Goal: Task Accomplishment & Management: Complete application form

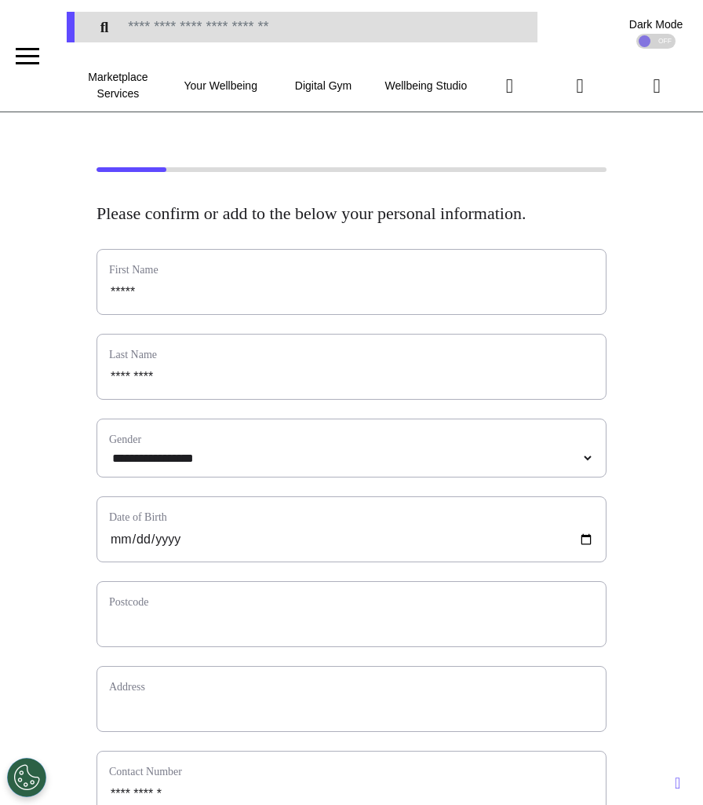
scroll to position [111, 0]
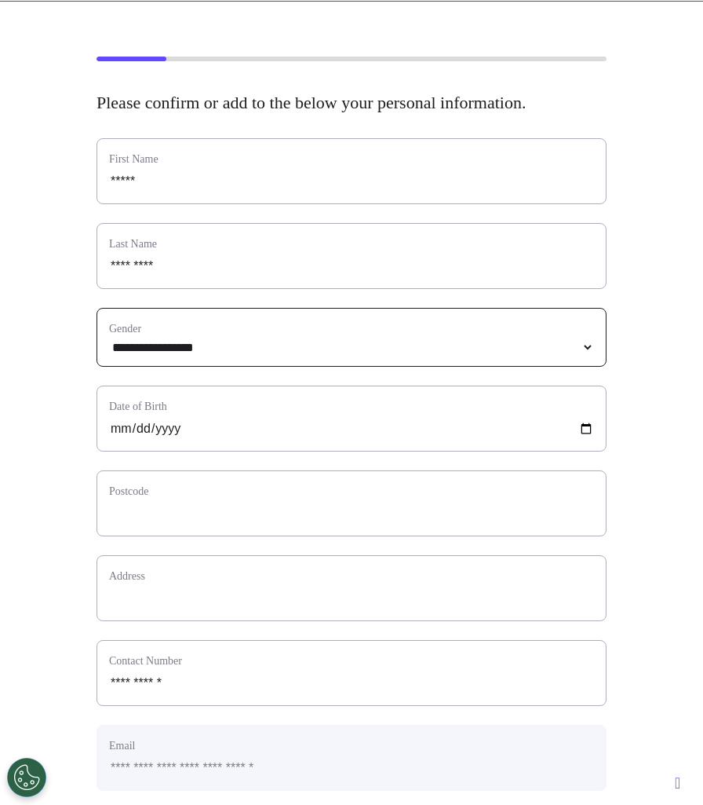
select select
click at [246, 354] on select "**********" at bounding box center [351, 347] width 485 height 13
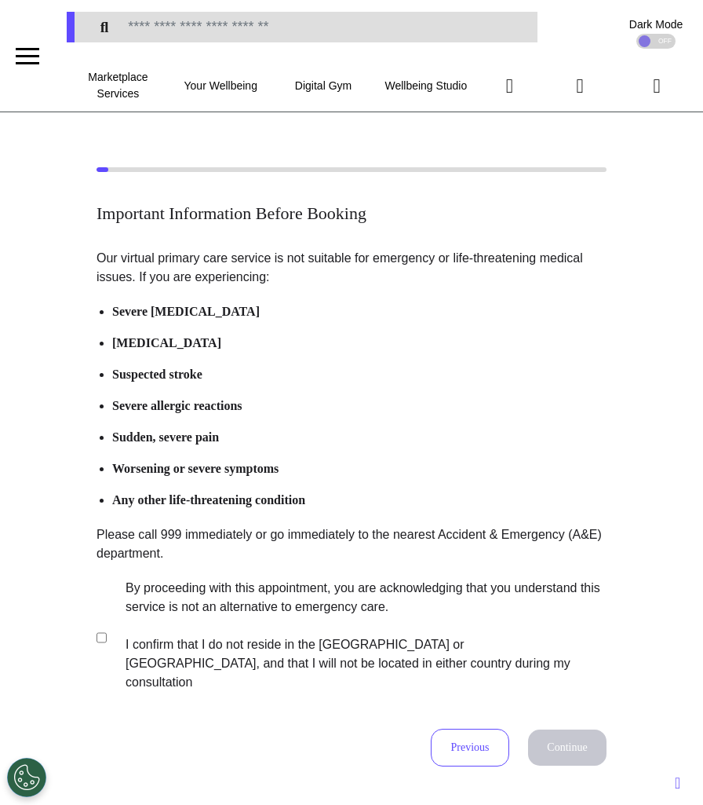
click at [98, 619] on section "By proceeding with this appointment, you are acknowledging that you understand …" at bounding box center [349, 637] width 505 height 117
click at [569, 729] on button "Continue" at bounding box center [567, 747] width 78 height 36
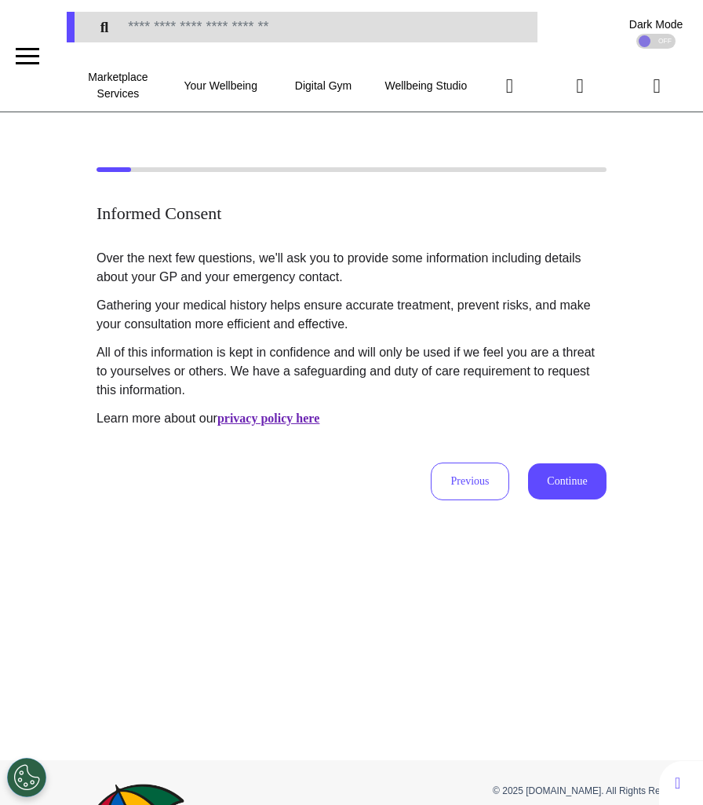
click at [570, 493] on button "Continue" at bounding box center [567, 481] width 78 height 36
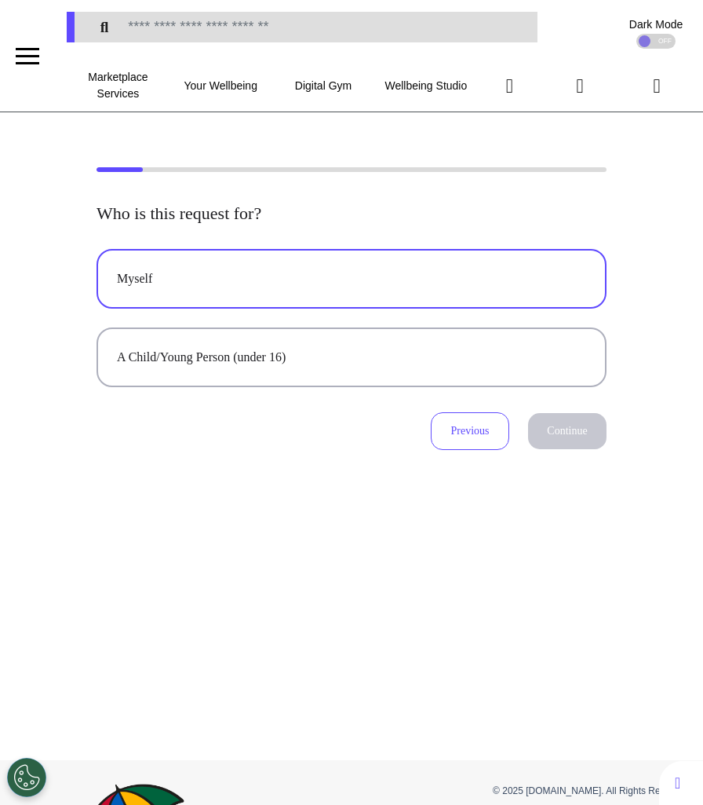
click at [287, 285] on div "Myself" at bounding box center [351, 278] width 469 height 19
click at [555, 434] on button "Continue" at bounding box center [567, 431] width 78 height 36
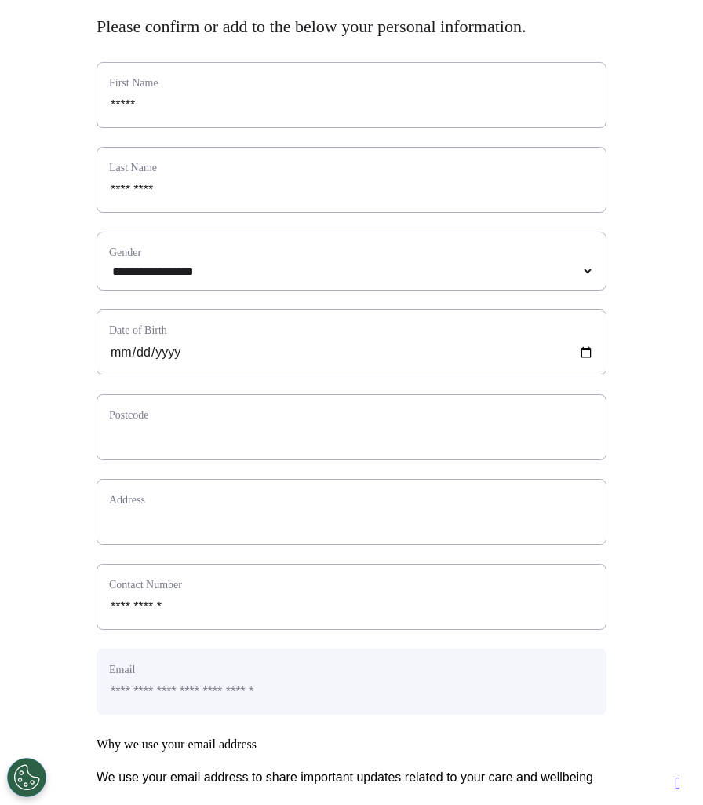
scroll to position [287, 0]
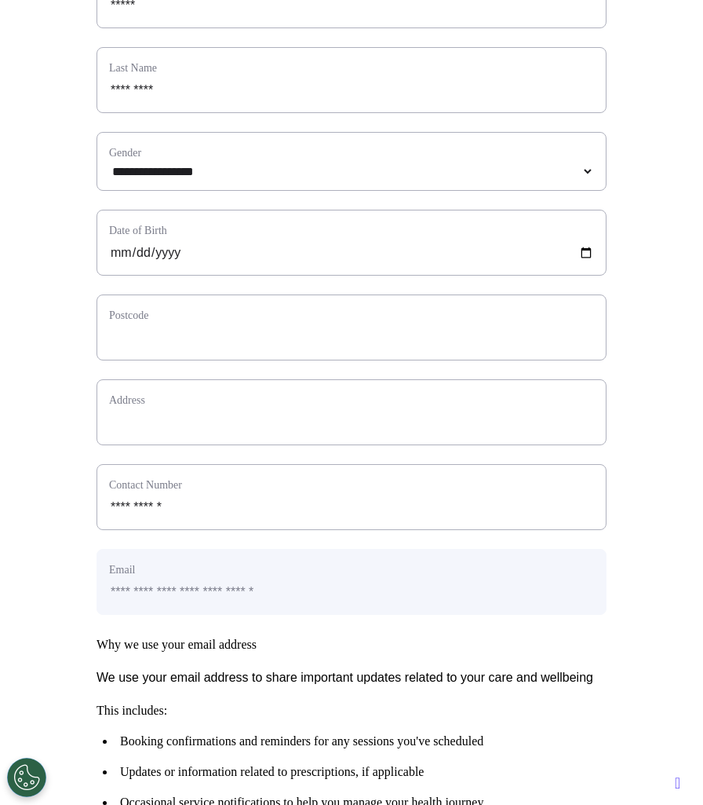
click at [381, 182] on div "**********" at bounding box center [352, 161] width 510 height 59
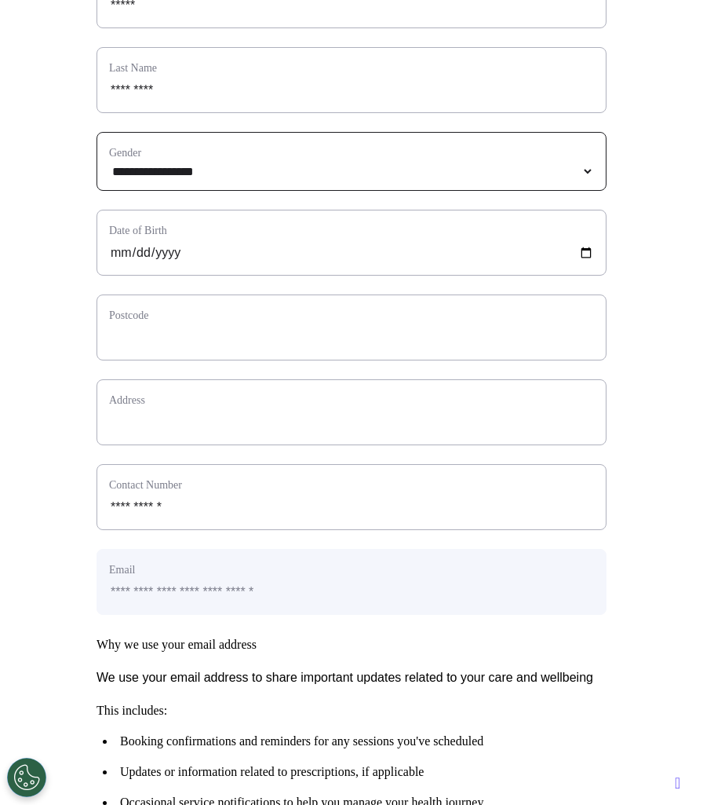
click at [378, 178] on select "**********" at bounding box center [351, 171] width 485 height 13
select select "**********"
click at [109, 178] on select "**********" at bounding box center [351, 171] width 485 height 13
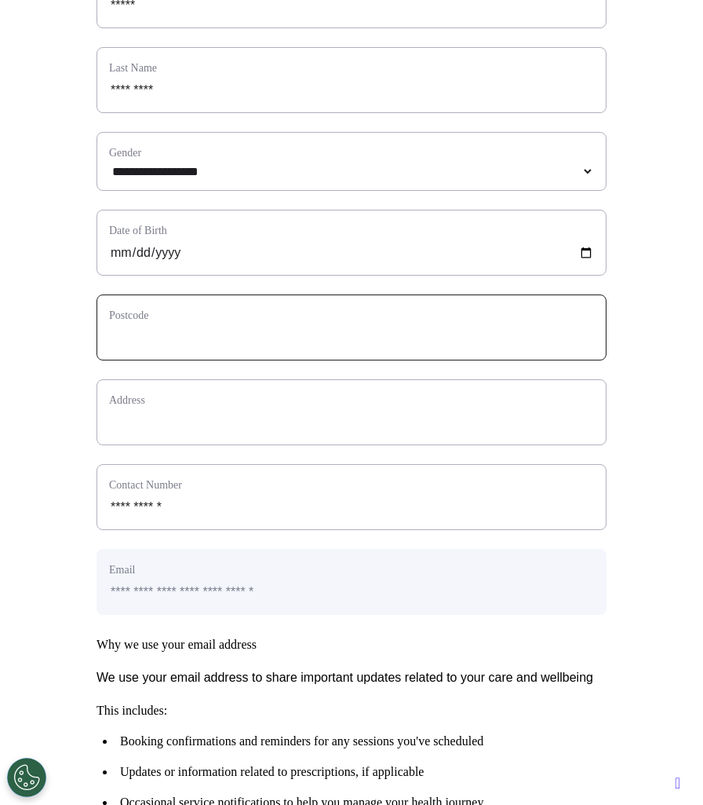
click at [311, 348] on input "text" at bounding box center [351, 337] width 485 height 20
type input "*******"
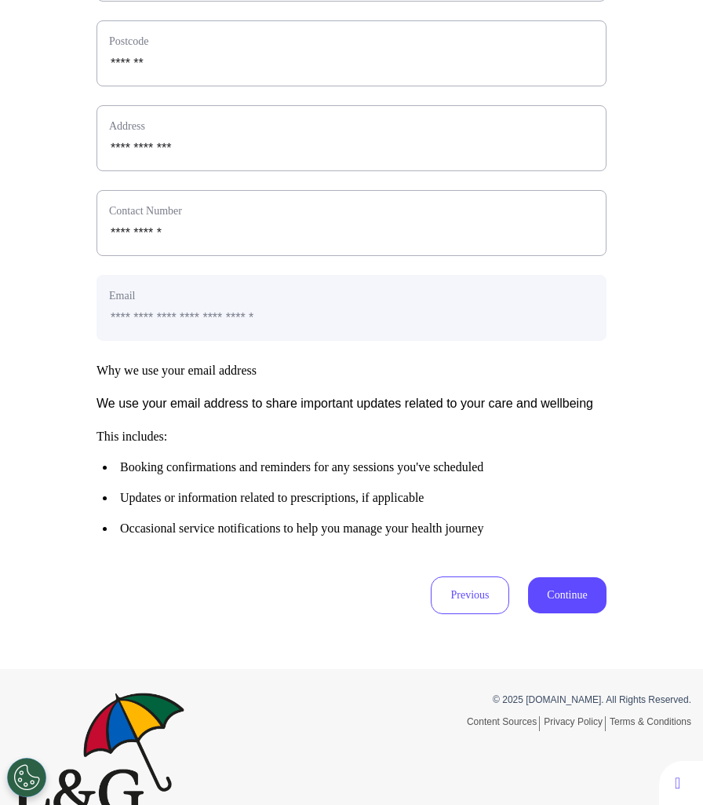
click at [553, 613] on button "Continue" at bounding box center [567, 595] width 78 height 36
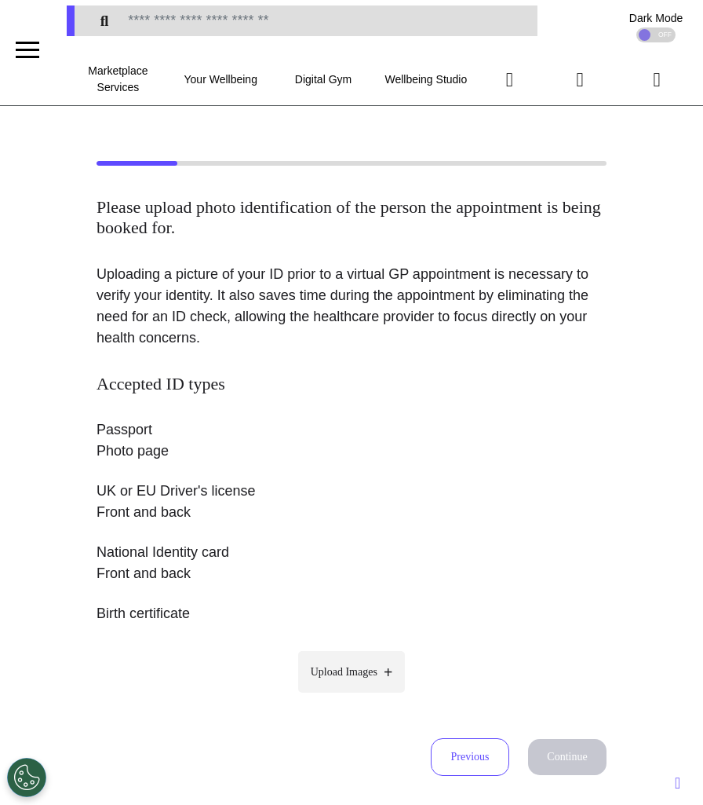
scroll to position [0, 0]
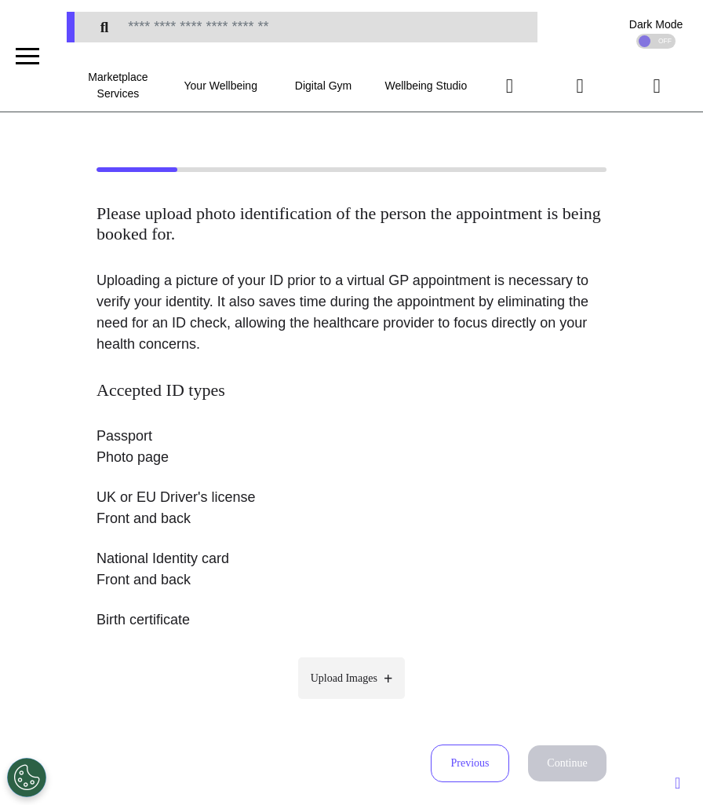
click at [337, 670] on span "Upload Images" at bounding box center [344, 678] width 67 height 16
click at [337, 703] on input "Upload Images" at bounding box center [351, 711] width 149 height 16
click at [384, 677] on label "Upload Images" at bounding box center [352, 678] width 108 height 42
click at [384, 703] on input "Upload Images" at bounding box center [351, 711] width 149 height 16
type input "**********"
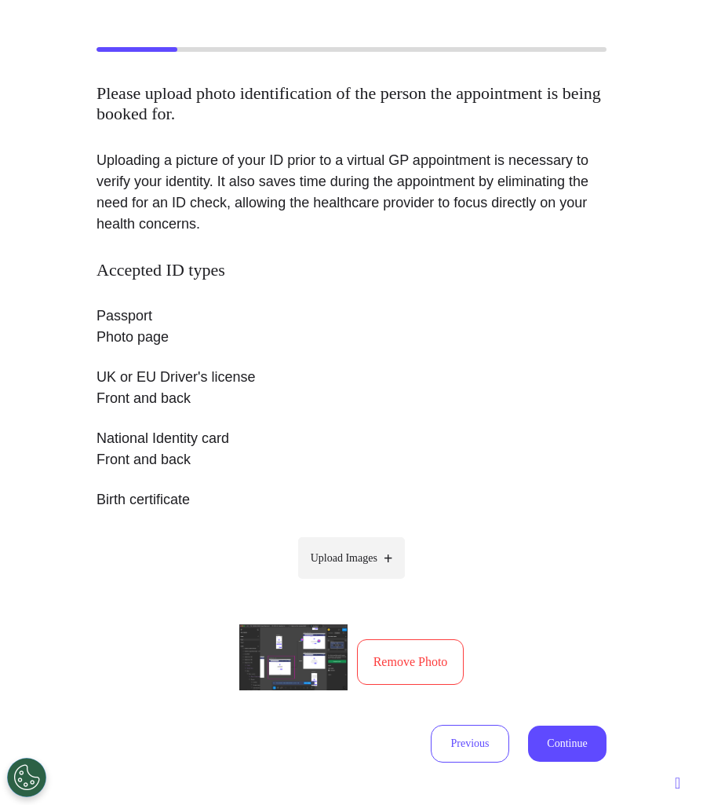
scroll to position [162, 0]
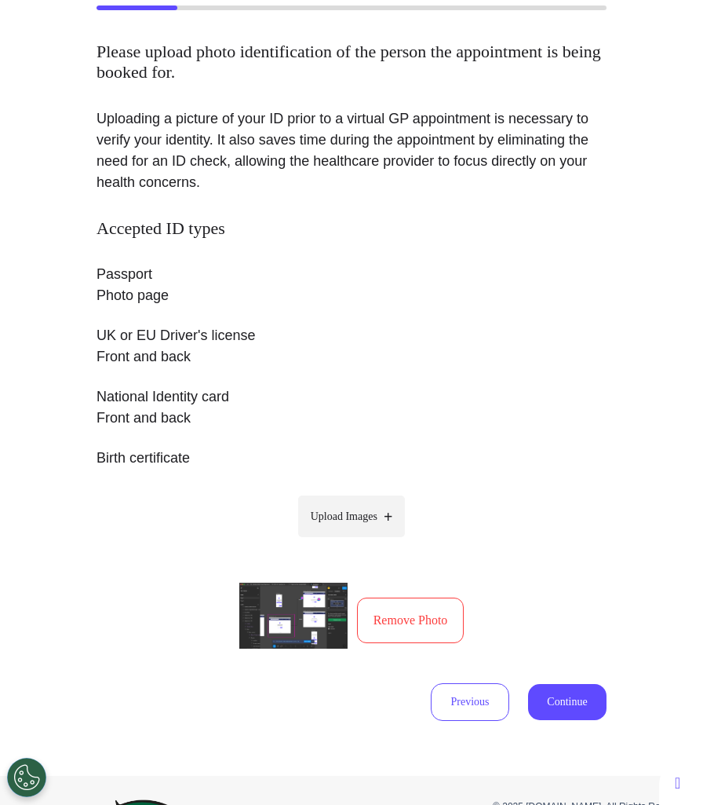
click at [338, 503] on label "Upload Images" at bounding box center [352, 516] width 108 height 42
click at [338, 541] on input "Upload Images" at bounding box center [351, 549] width 149 height 16
type input "**********"
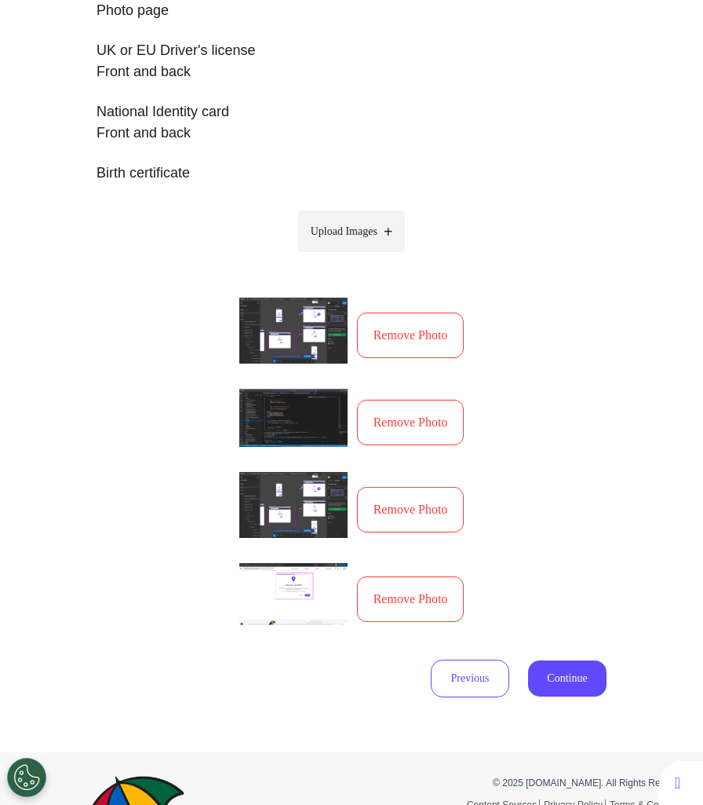
scroll to position [493, 0]
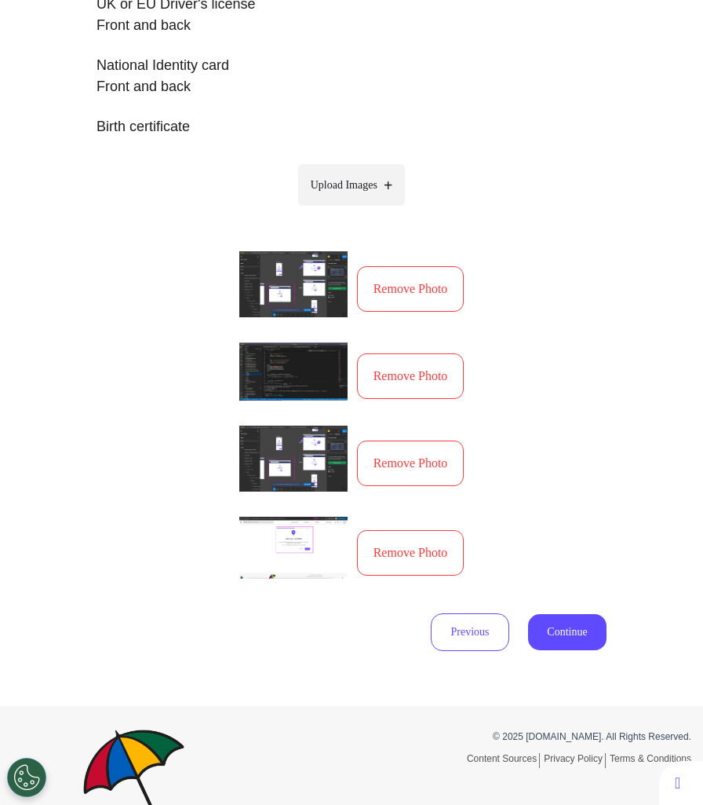
click at [361, 184] on span "Upload Images" at bounding box center [344, 185] width 67 height 16
click at [361, 210] on input "Upload Images" at bounding box center [351, 218] width 149 height 16
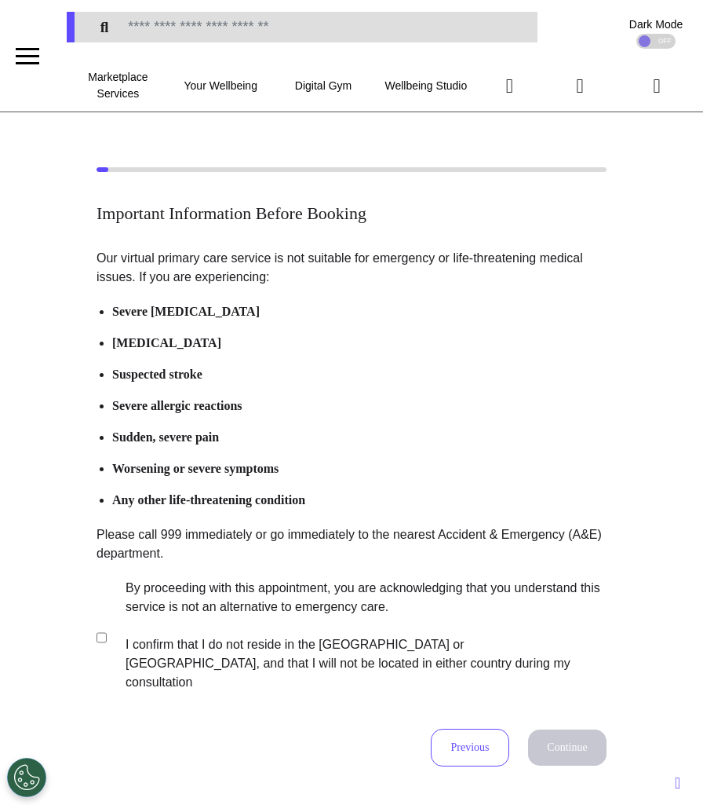
click at [148, 614] on label "By proceeding with this appointment, you are acknowledging that you understand …" at bounding box center [355, 635] width 491 height 113
click at [565, 740] on button "Continue" at bounding box center [567, 747] width 78 height 36
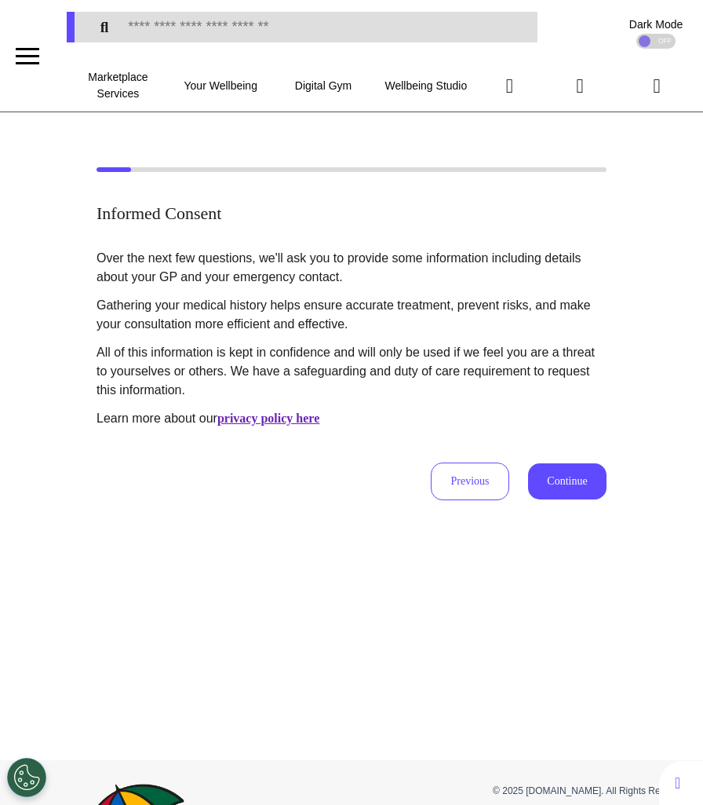
click at [550, 476] on button "Continue" at bounding box center [567, 481] width 78 height 36
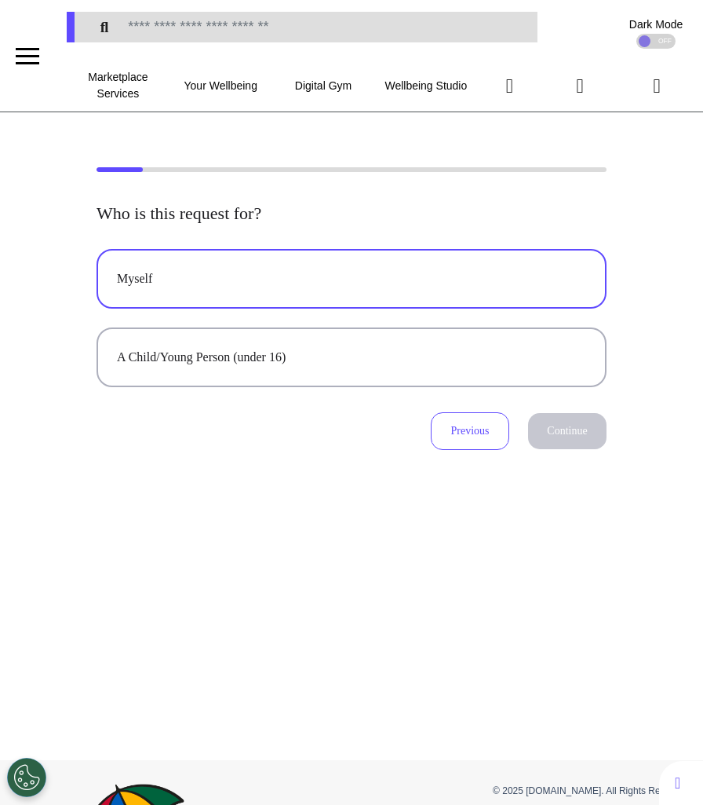
click at [399, 284] on div "Myself" at bounding box center [351, 278] width 469 height 19
click at [550, 454] on div "Who is this request for? Myself A Child/Young Person (under 16) Previous Contin…" at bounding box center [351, 436] width 703 height 648
click at [550, 444] on button "Continue" at bounding box center [567, 431] width 78 height 36
select select "*****"
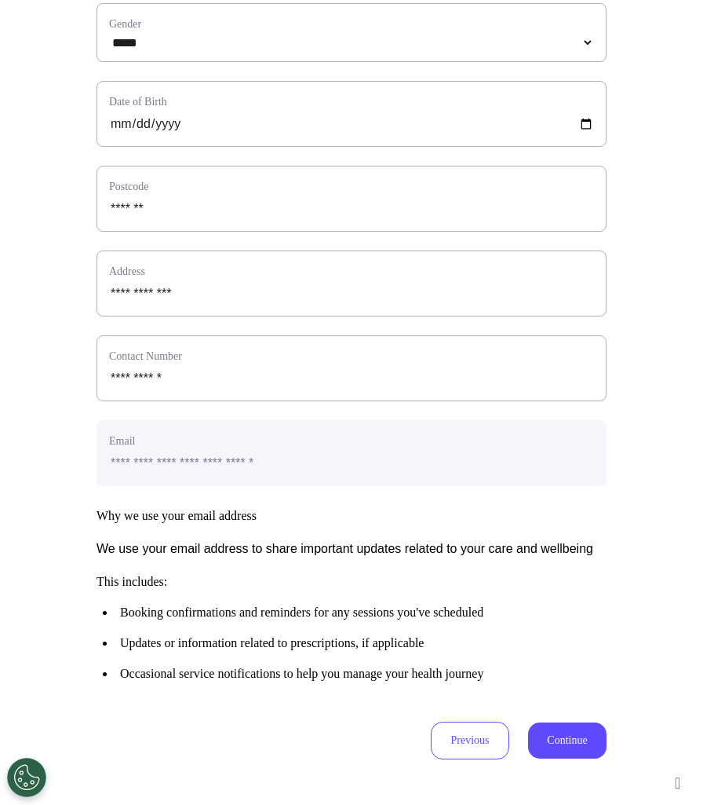
scroll to position [546, 0]
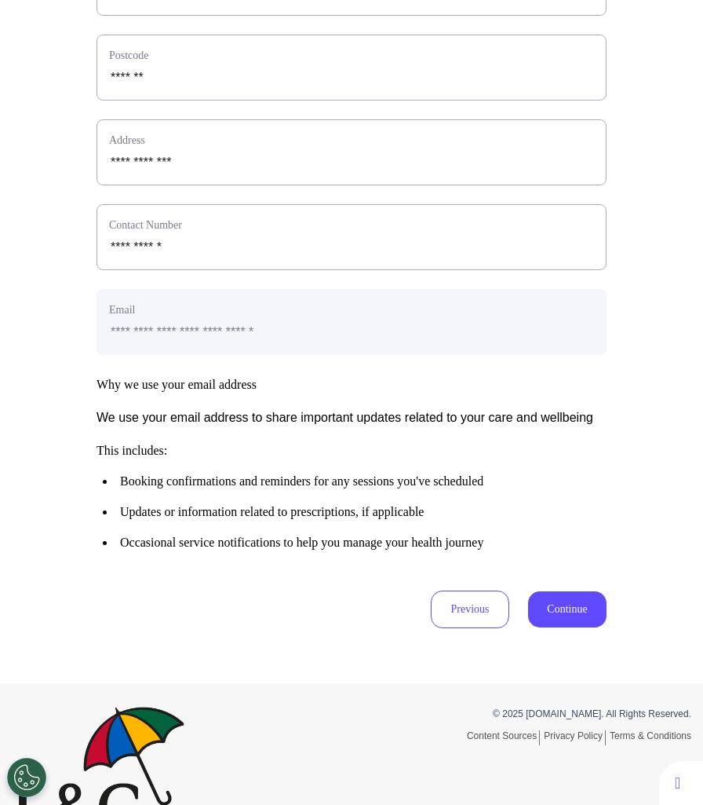
click at [566, 679] on div "**********" at bounding box center [351, 124] width 703 height 1117
click at [566, 627] on button "Continue" at bounding box center [567, 609] width 78 height 36
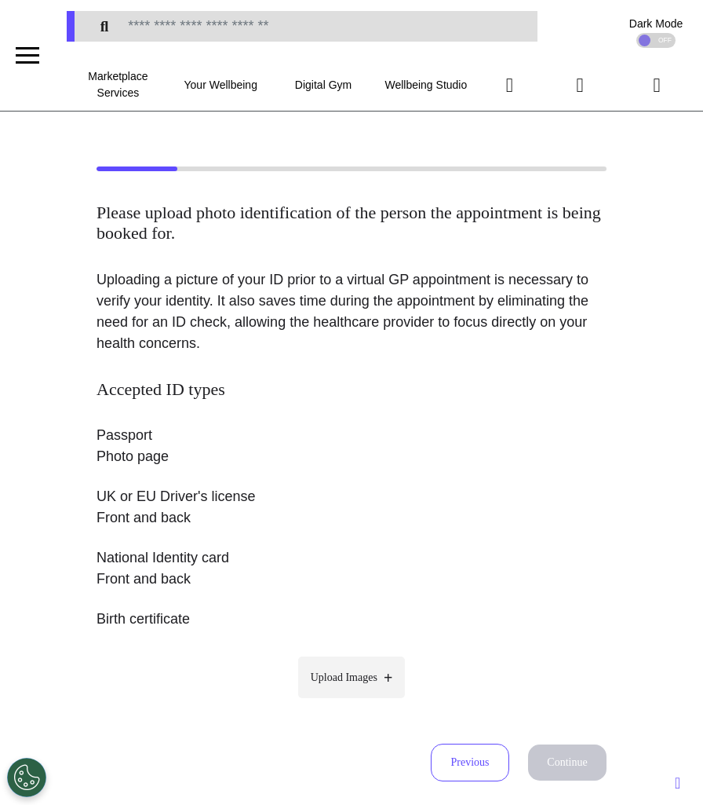
scroll to position [0, 0]
click at [343, 684] on span "Upload Images" at bounding box center [344, 678] width 67 height 16
click at [343, 703] on input "Upload Images" at bounding box center [351, 711] width 149 height 16
type input "**********"
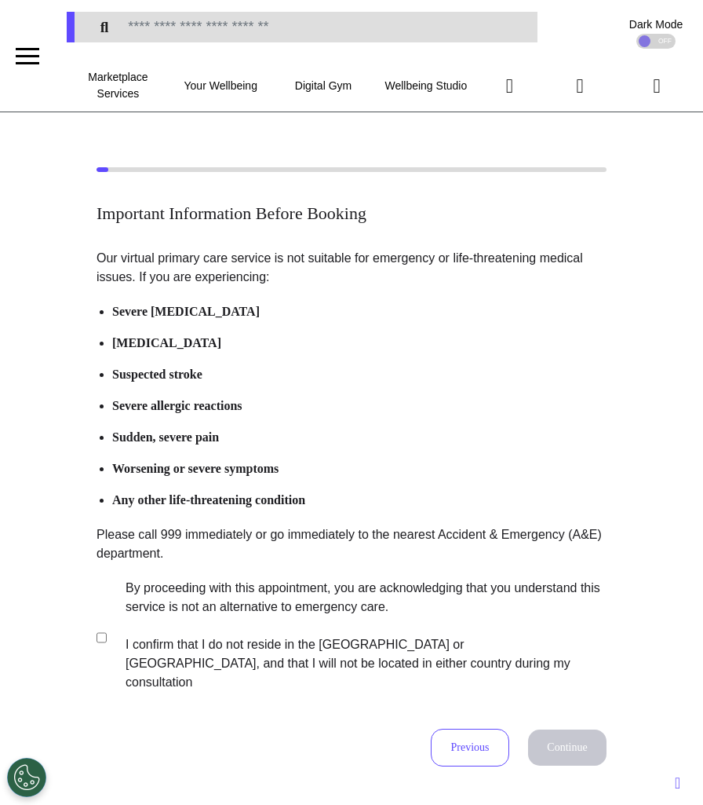
click at [166, 615] on label "By proceeding with this appointment, you are acknowledging that you understand …" at bounding box center [355, 635] width 491 height 113
click at [555, 740] on button "Continue" at bounding box center [567, 747] width 78 height 36
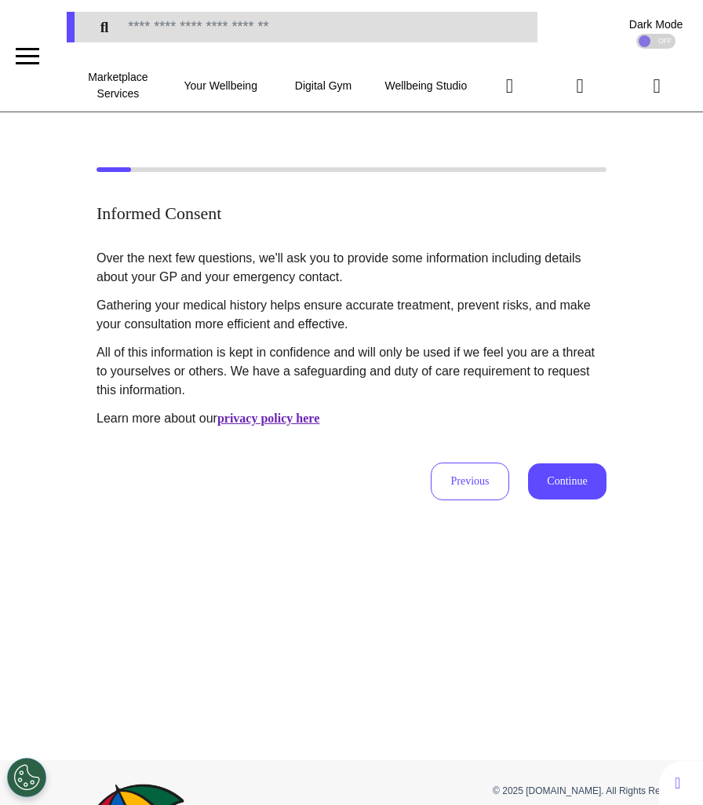
click at [571, 463] on button "Continue" at bounding box center [567, 481] width 78 height 36
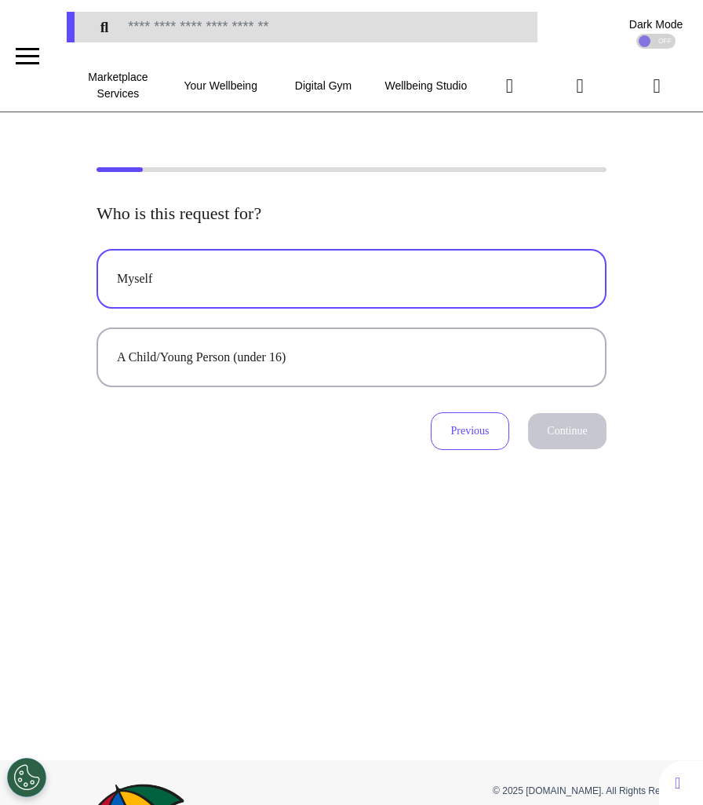
click at [426, 305] on button "Myself" at bounding box center [352, 279] width 510 height 60
click at [557, 437] on button "Continue" at bounding box center [567, 431] width 78 height 36
select select "*****"
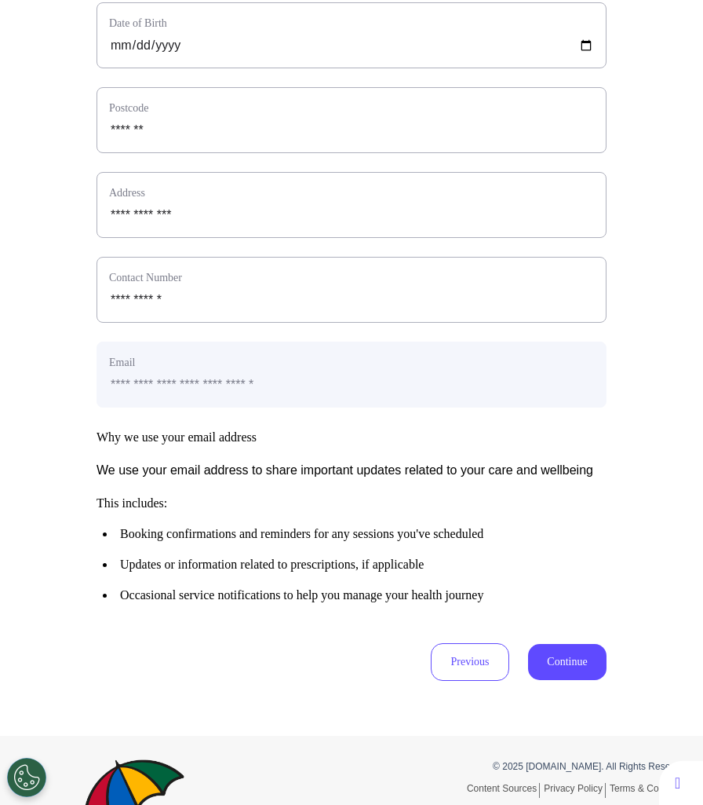
scroll to position [633, 0]
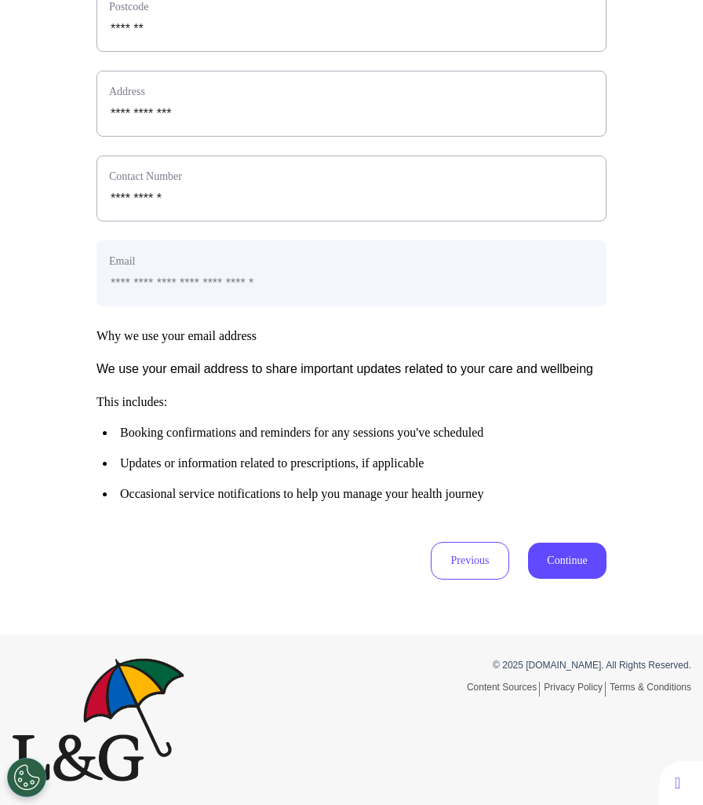
click at [571, 550] on button "Continue" at bounding box center [567, 560] width 78 height 36
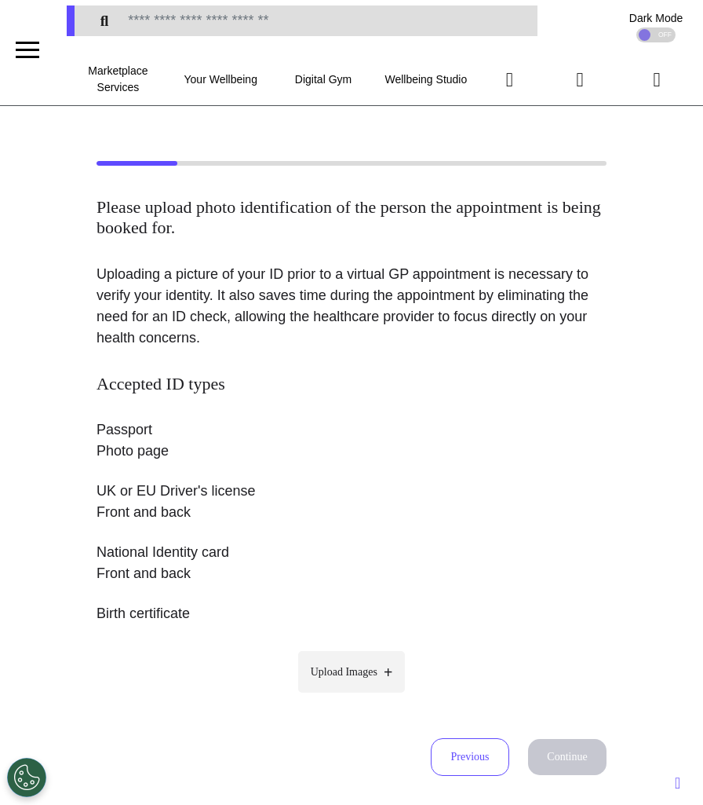
scroll to position [0, 0]
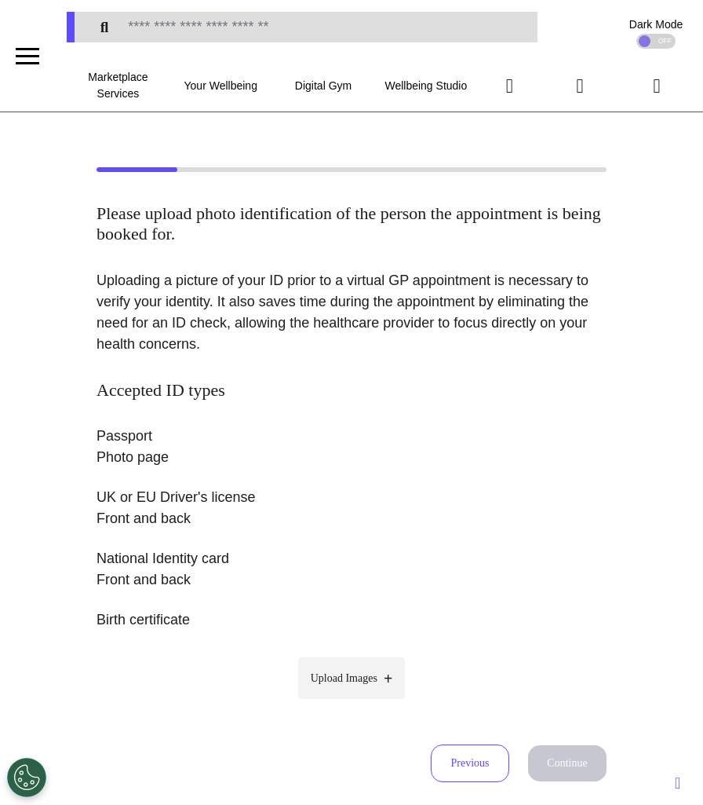
click at [319, 684] on span "Upload Images" at bounding box center [344, 678] width 67 height 16
click at [319, 703] on input "Upload Images" at bounding box center [351, 711] width 149 height 16
type input "**********"
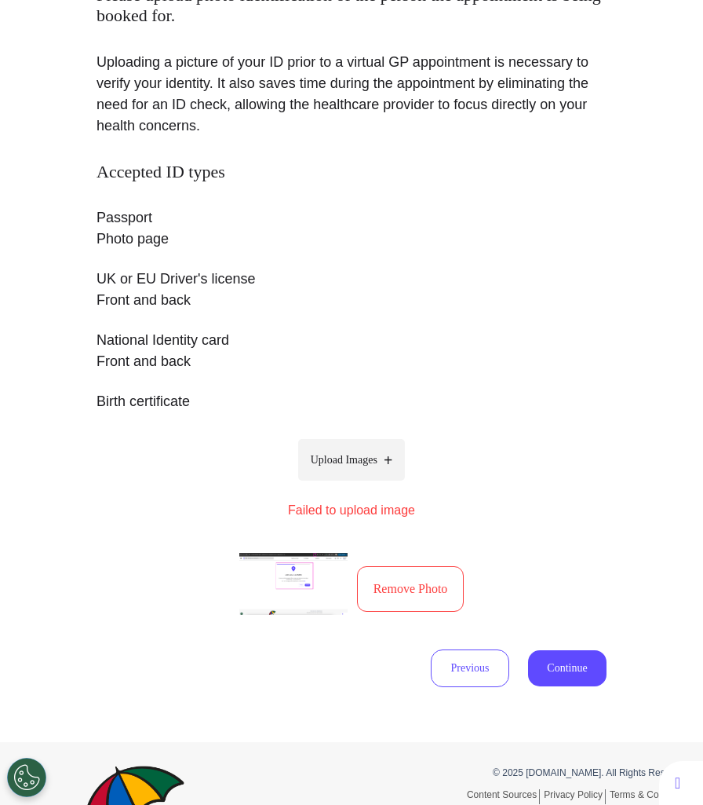
scroll to position [324, 0]
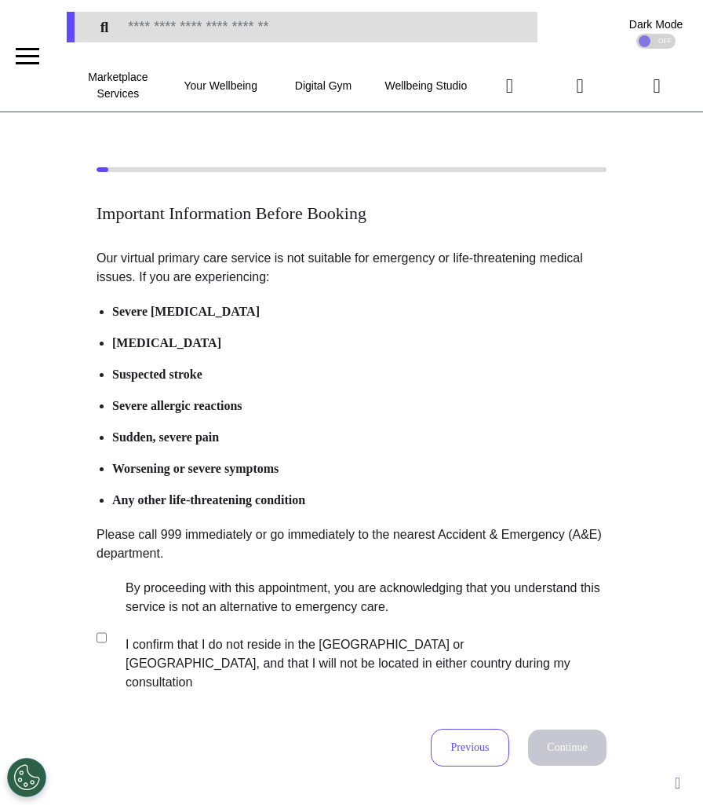
click at [214, 619] on label "By proceeding with this appointment, you are acknowledging that you understand …" at bounding box center [355, 635] width 491 height 113
click at [582, 738] on button "Continue" at bounding box center [567, 747] width 78 height 36
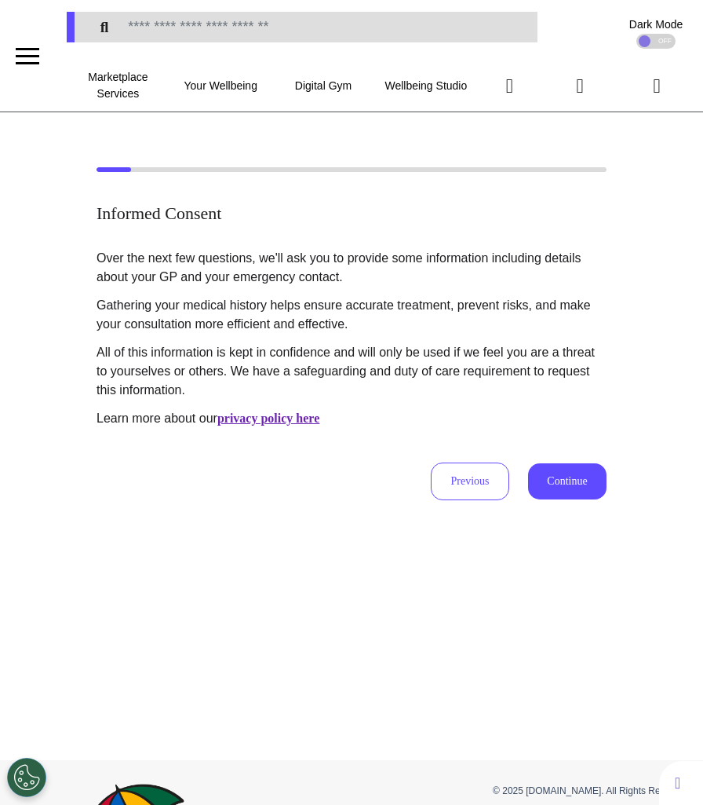
click at [571, 480] on button "Continue" at bounding box center [567, 481] width 78 height 36
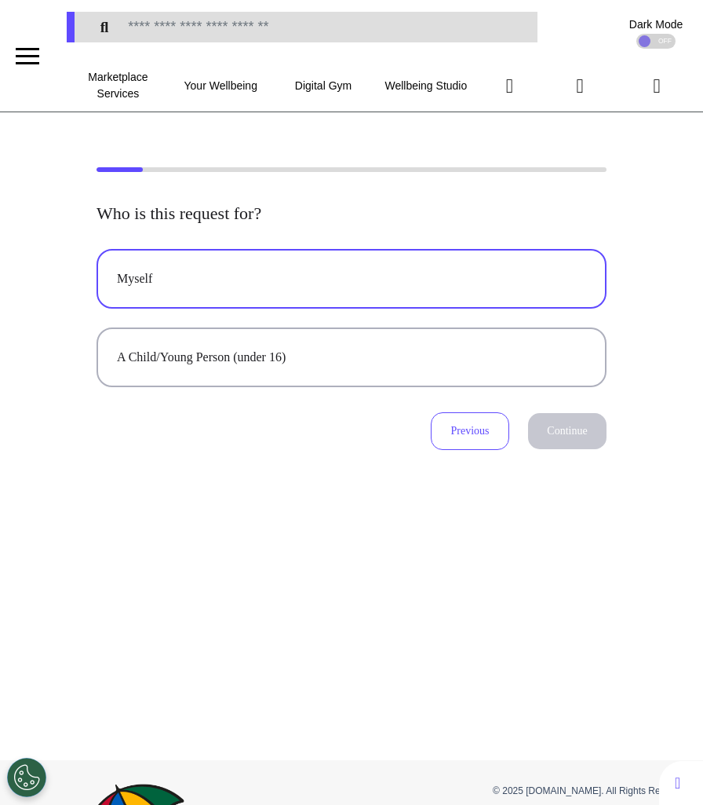
click at [476, 297] on button "Myself" at bounding box center [352, 279] width 510 height 60
click at [561, 439] on button "Continue" at bounding box center [567, 431] width 78 height 36
select select "*****"
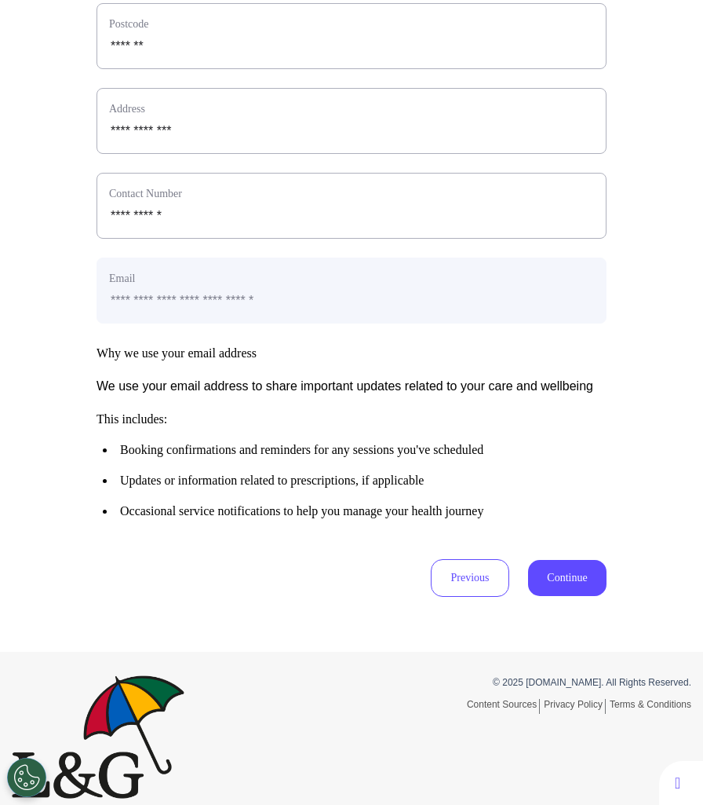
scroll to position [633, 0]
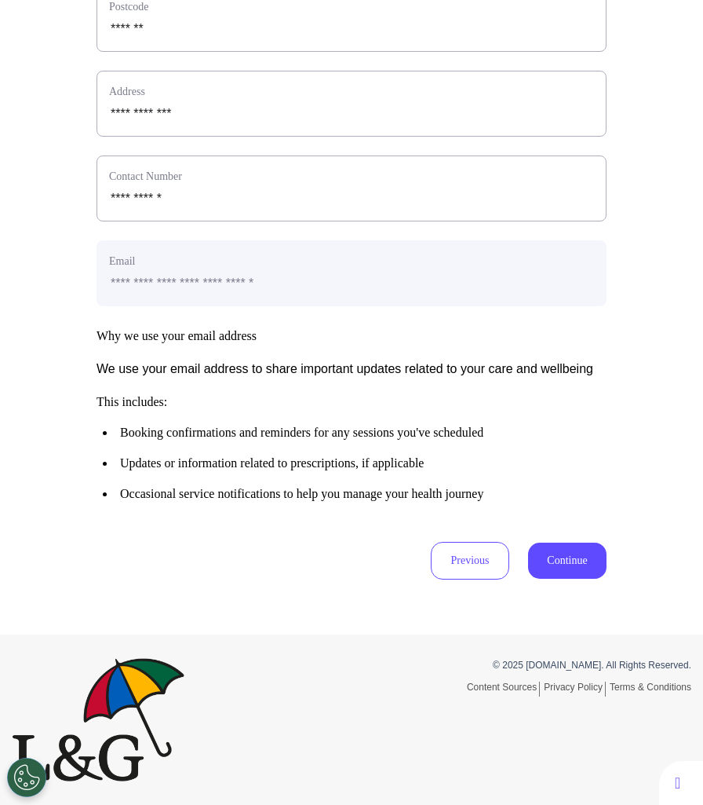
click at [558, 586] on div "**********" at bounding box center [351, 75] width 703 height 1117
click at [558, 561] on button "Continue" at bounding box center [567, 560] width 78 height 36
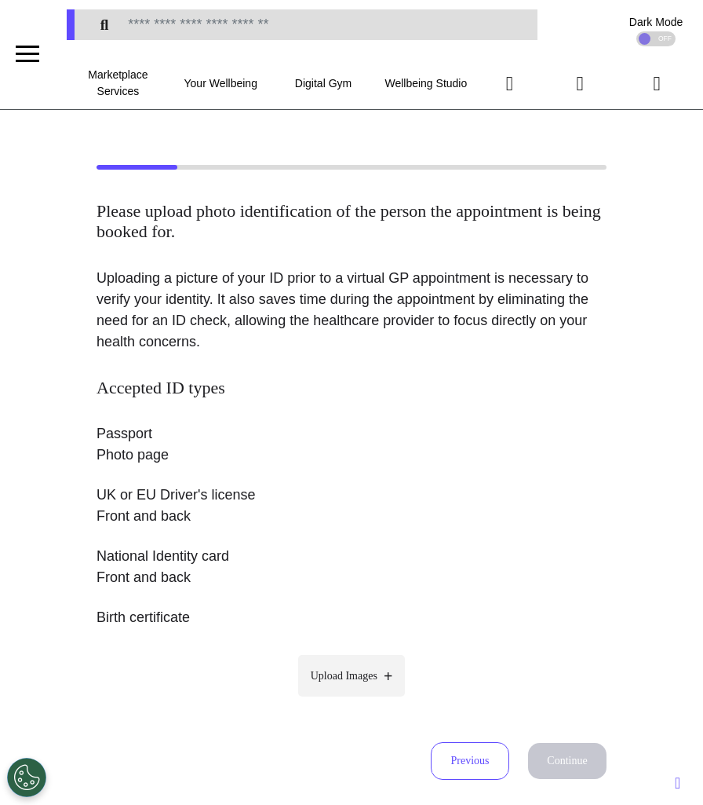
scroll to position [0, 0]
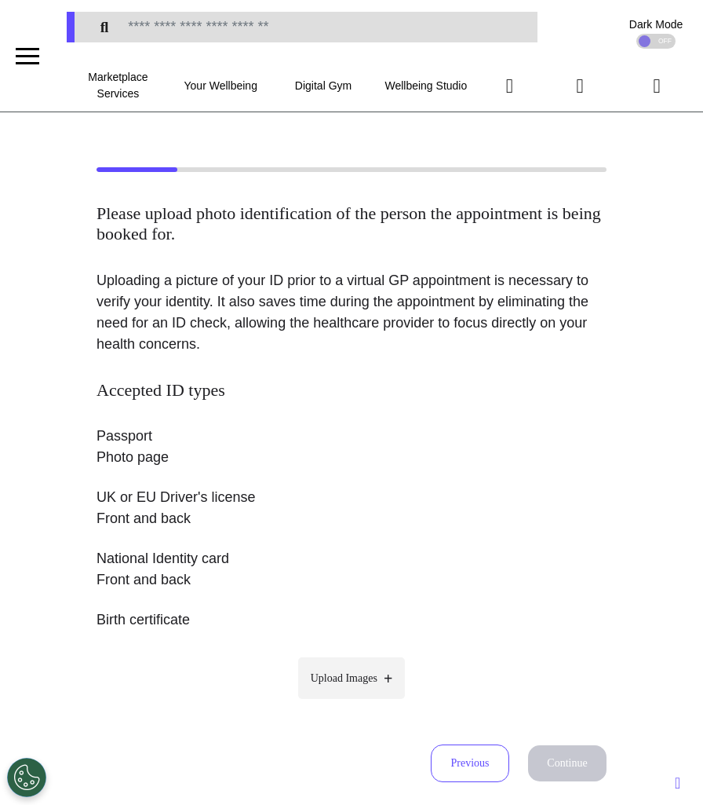
click at [331, 673] on span "Upload Images" at bounding box center [344, 678] width 67 height 16
click at [331, 703] on input "Upload Images" at bounding box center [351, 711] width 149 height 16
type input "**********"
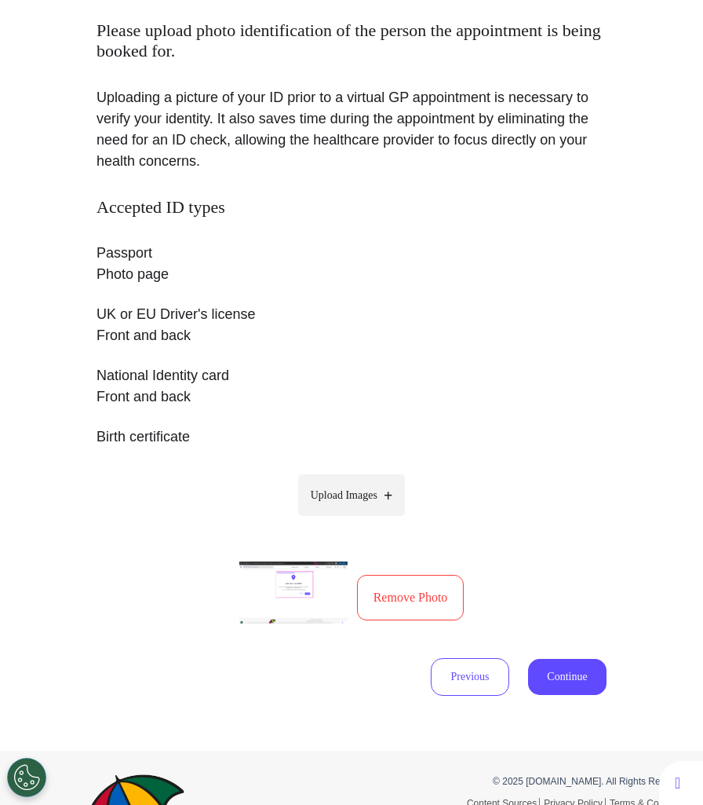
scroll to position [298, 0]
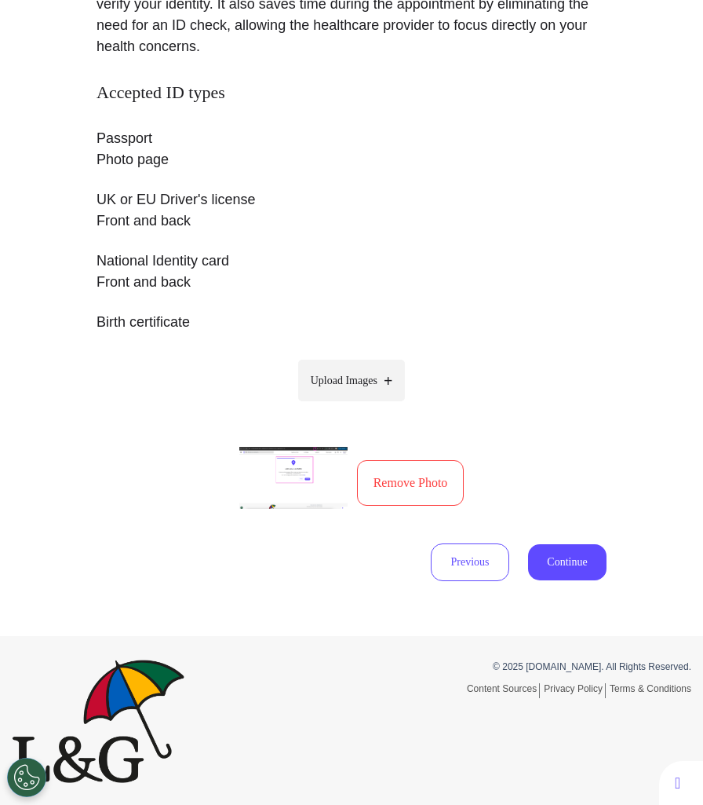
click at [401, 476] on button "Remove Photo" at bounding box center [411, 483] width 108 height 46
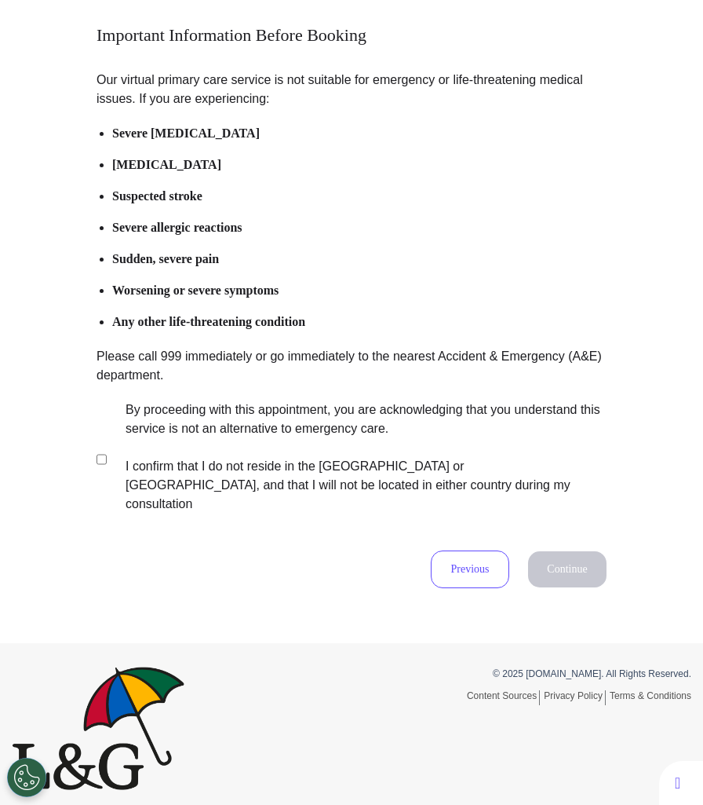
scroll to position [166, 0]
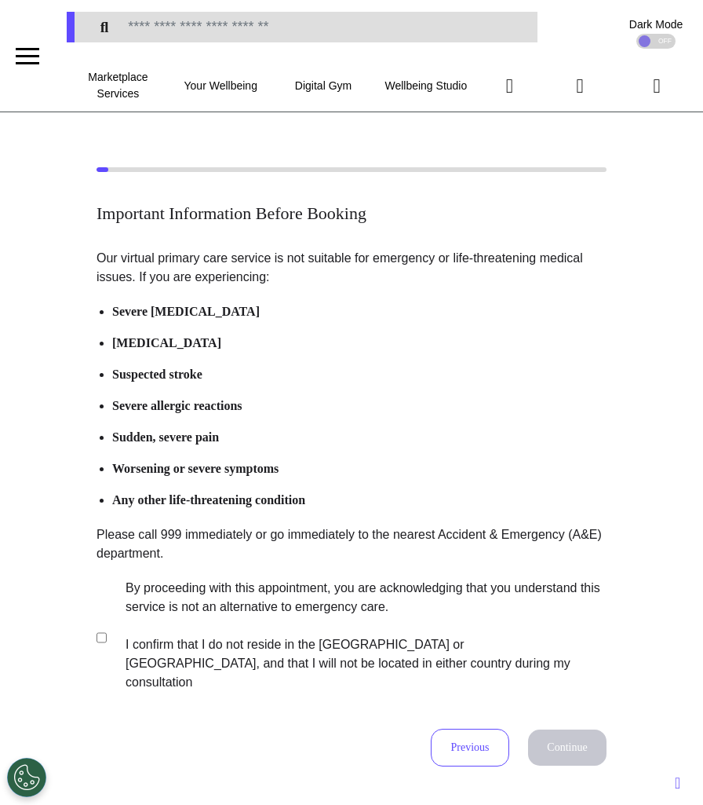
click at [587, 396] on li "Severe allergic reactions" at bounding box center [359, 405] width 495 height 19
click at [359, 583] on label "By proceeding with this appointment, you are acknowledging that you understand …" at bounding box center [355, 635] width 491 height 113
click at [570, 729] on button "Continue" at bounding box center [567, 747] width 78 height 36
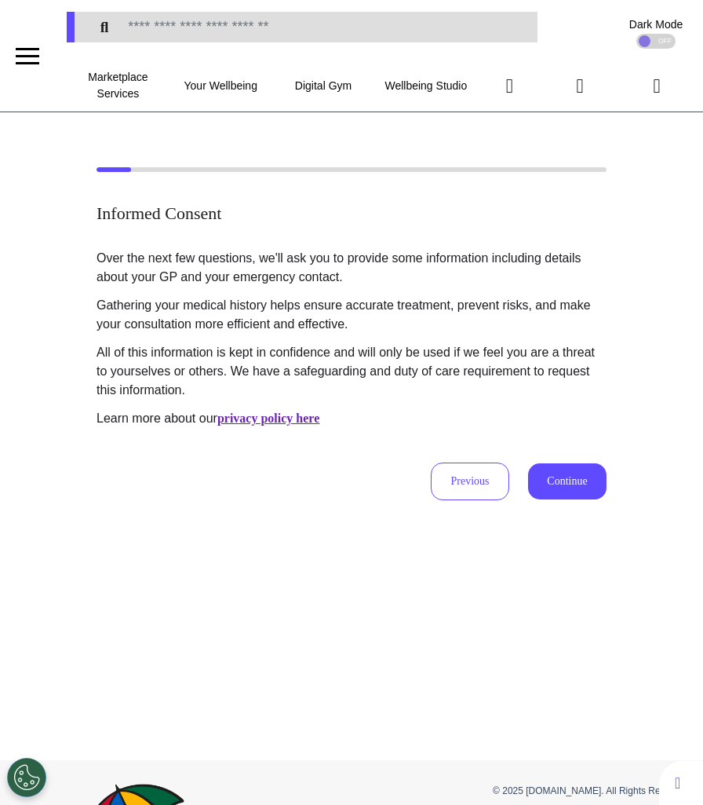
click at [579, 465] on button "Continue" at bounding box center [567, 481] width 78 height 36
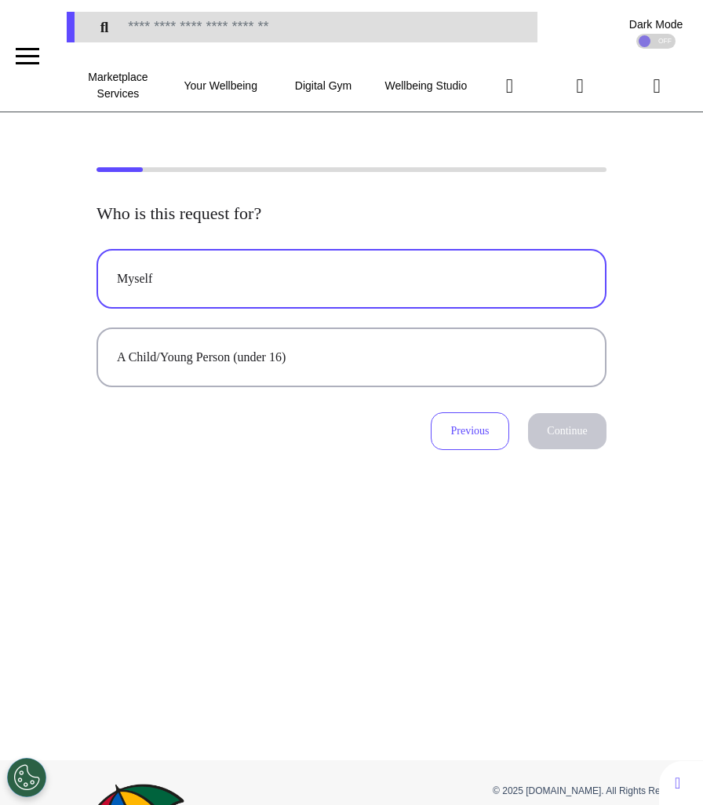
click at [402, 294] on button "Myself" at bounding box center [352, 279] width 510 height 60
click at [559, 444] on button "Continue" at bounding box center [567, 431] width 78 height 36
select select "*****"
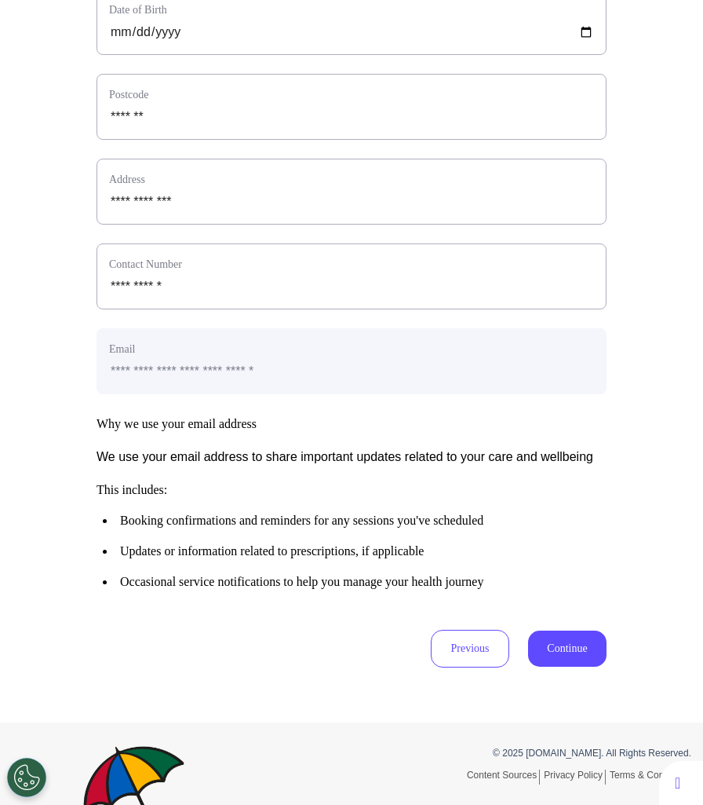
scroll to position [633, 0]
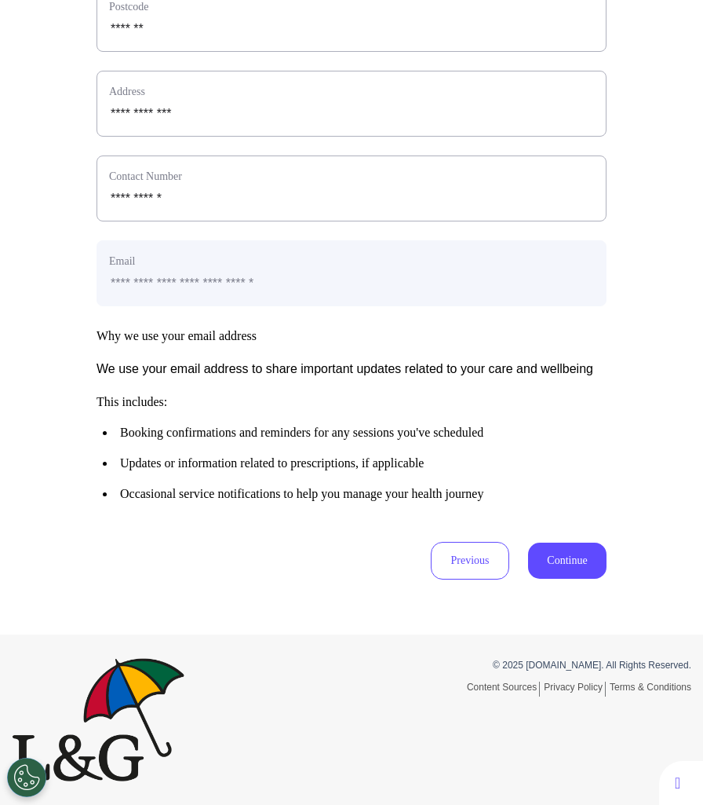
click at [562, 553] on button "Continue" at bounding box center [567, 560] width 78 height 36
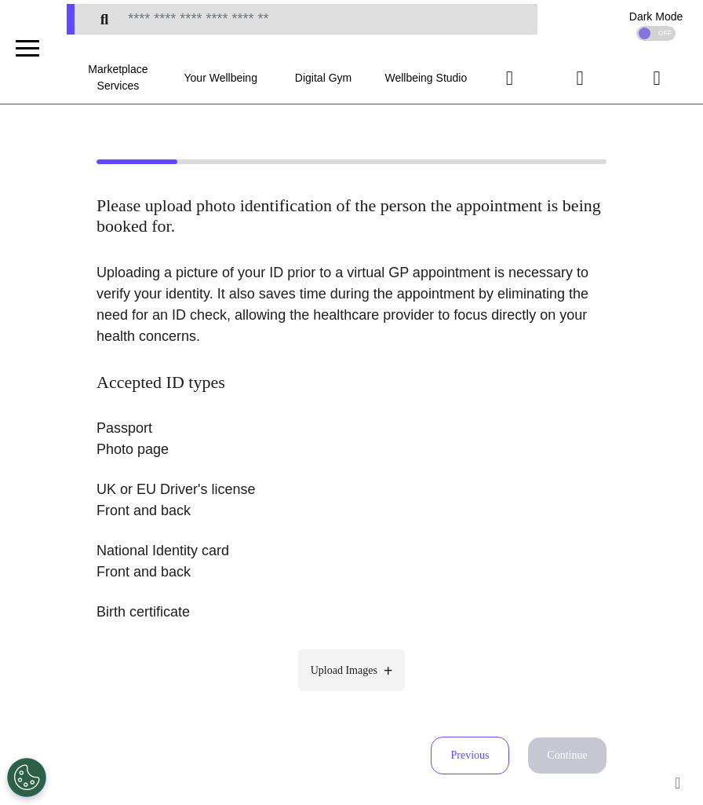
scroll to position [0, 0]
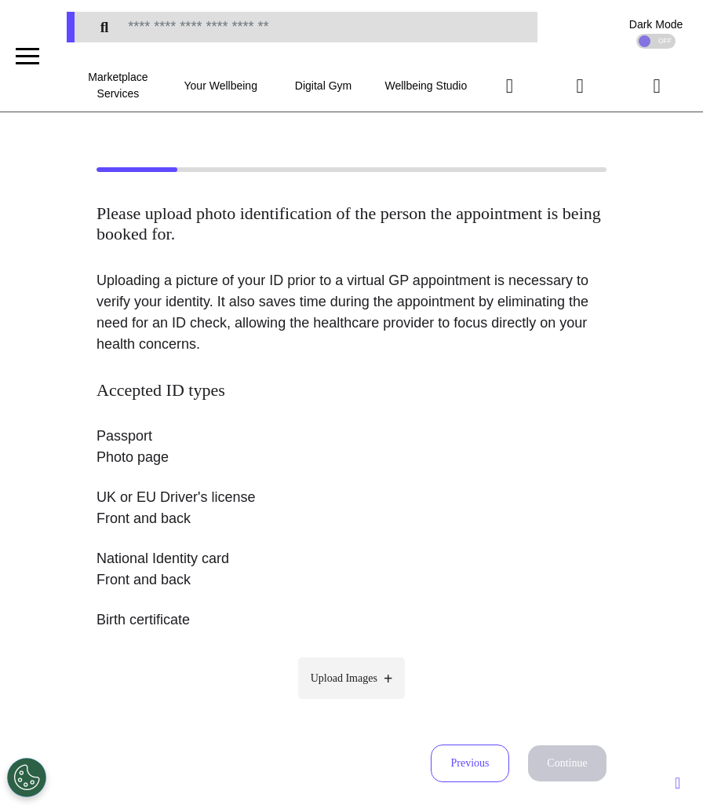
click at [366, 645] on p "Accepted ID types Passport Photo page UK or EU Driver's license Front and back …" at bounding box center [352, 514] width 510 height 269
click at [360, 664] on label "Upload Images" at bounding box center [352, 678] width 108 height 42
click at [360, 703] on input "Upload Images" at bounding box center [351, 711] width 149 height 16
type input "**********"
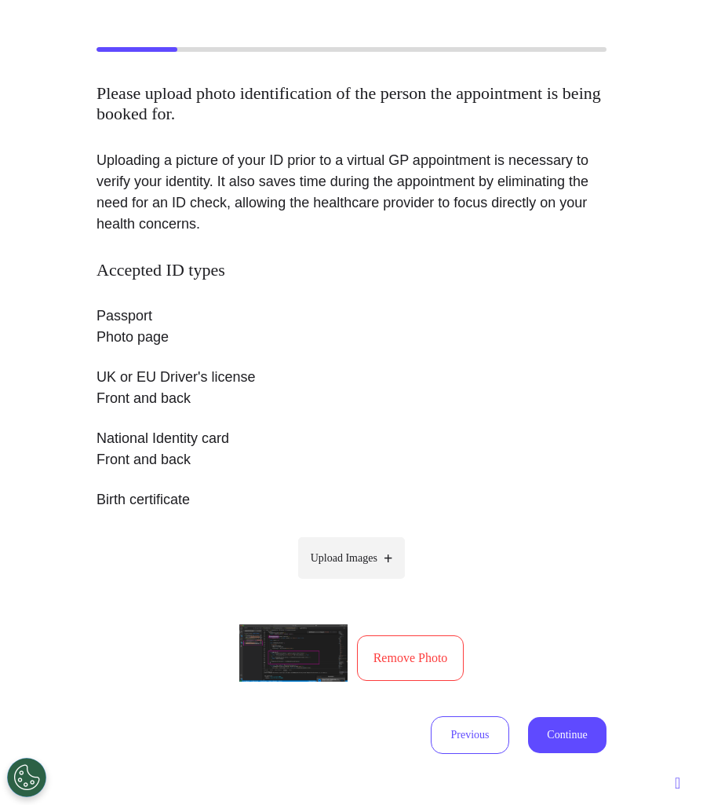
scroll to position [246, 0]
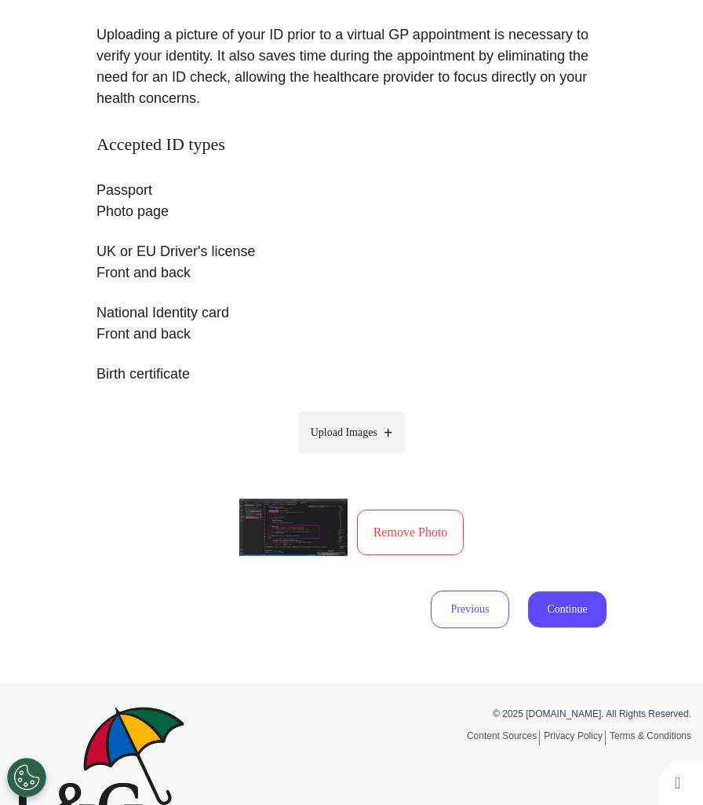
click at [390, 527] on button "Remove Photo" at bounding box center [411, 532] width 108 height 46
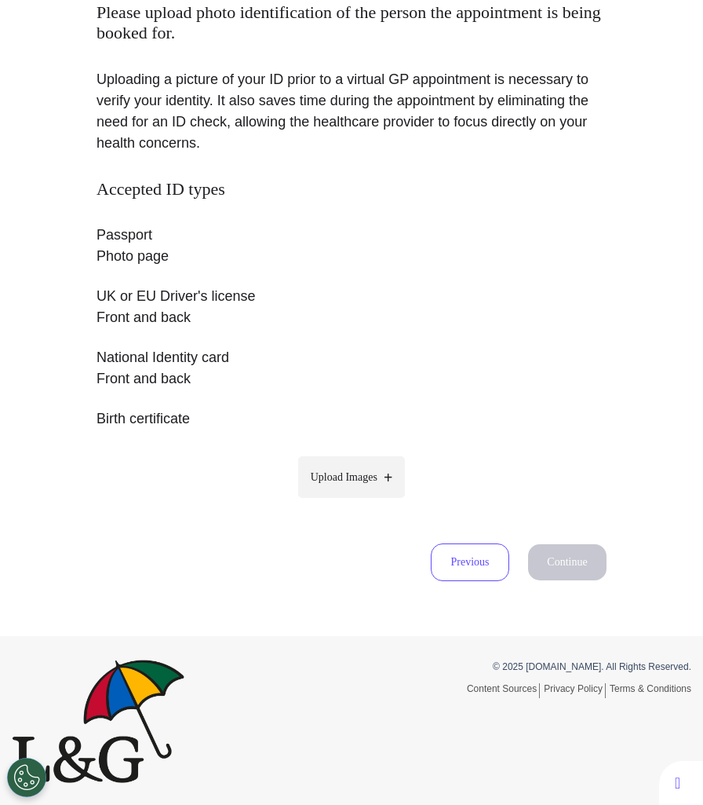
click at [363, 481] on span "Upload Images" at bounding box center [344, 477] width 67 height 16
click at [363, 502] on input "Upload Images" at bounding box center [351, 510] width 149 height 16
type input "**********"
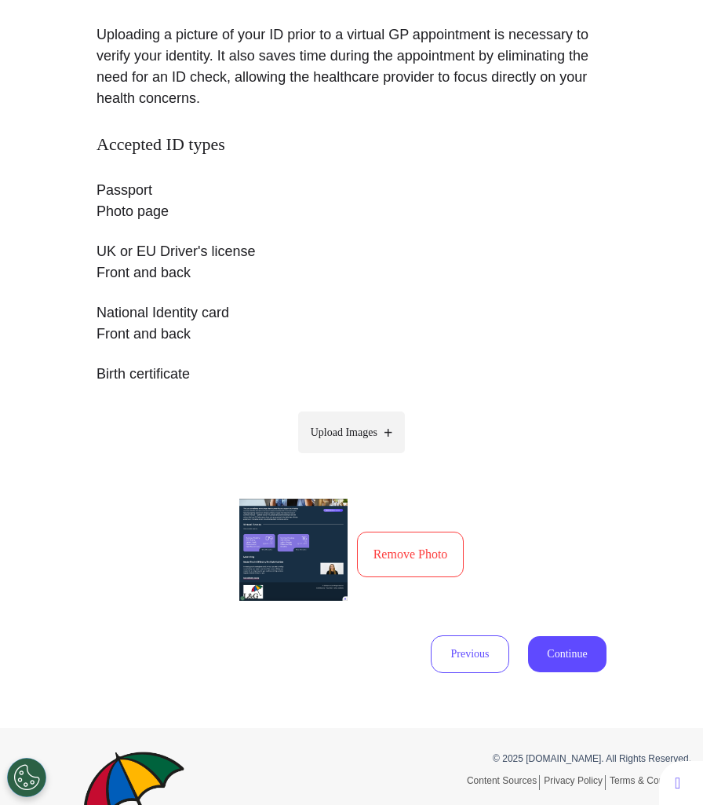
click at [576, 651] on button "Continue" at bounding box center [567, 654] width 78 height 36
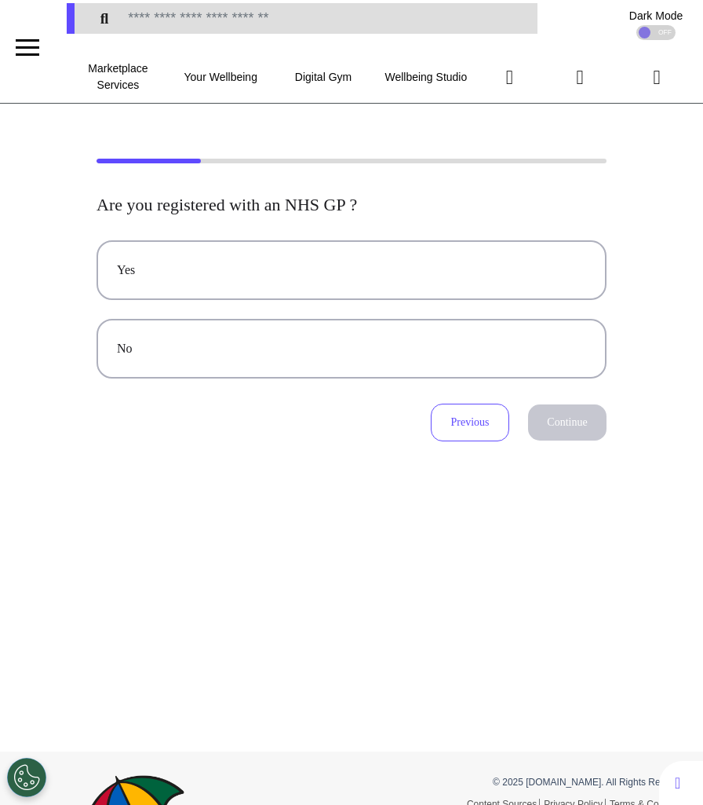
scroll to position [0, 0]
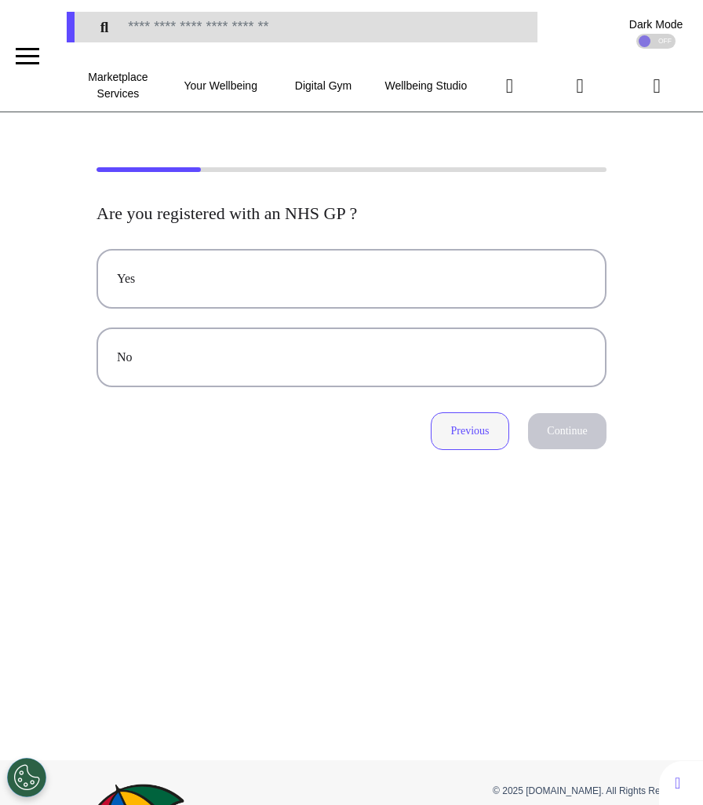
click at [451, 440] on button "Previous" at bounding box center [470, 431] width 78 height 38
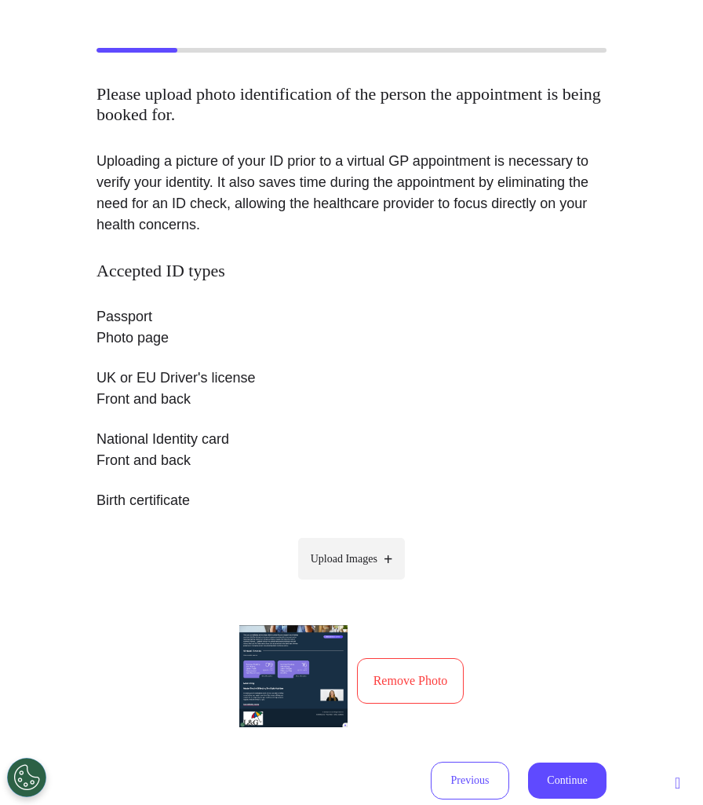
scroll to position [164, 0]
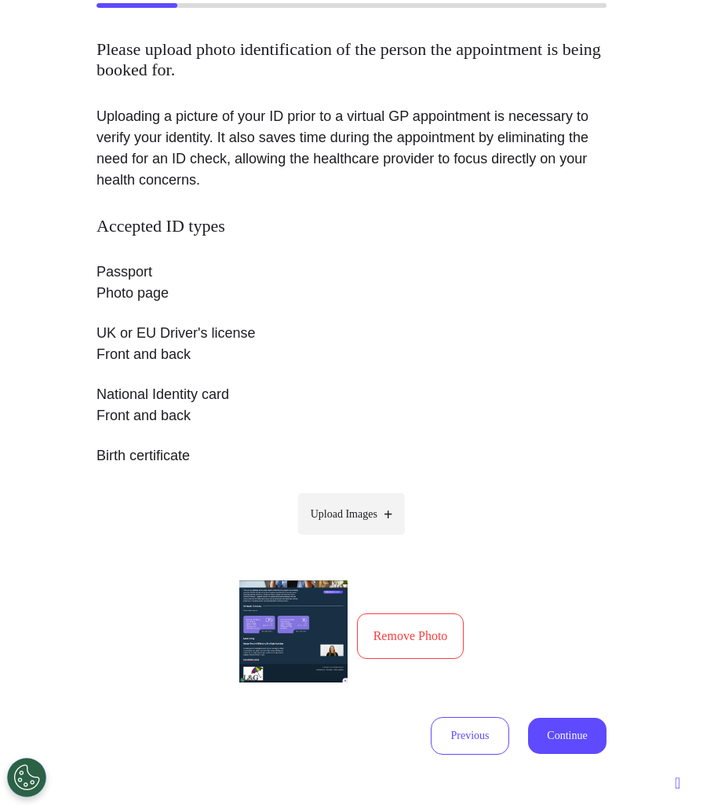
click at [405, 628] on button "Remove Photo" at bounding box center [411, 636] width 108 height 46
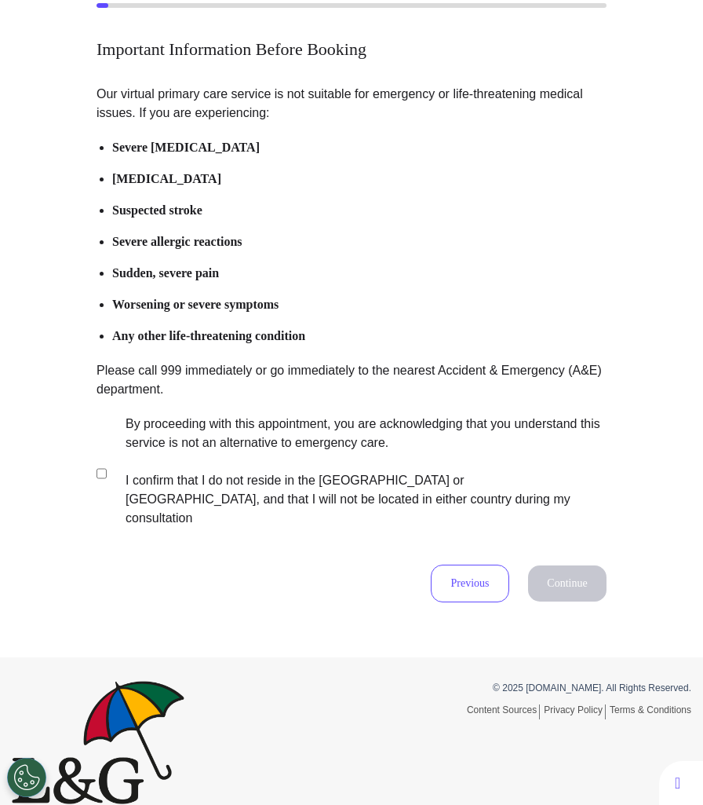
click at [257, 409] on p "Our virtual primary care service is not suitable for emergency or life-threaten…" at bounding box center [352, 308] width 510 height 447
click at [267, 478] on label "By proceeding with this appointment, you are acknowledging that you understand …" at bounding box center [355, 470] width 491 height 113
click at [560, 580] on button "Continue" at bounding box center [567, 583] width 78 height 36
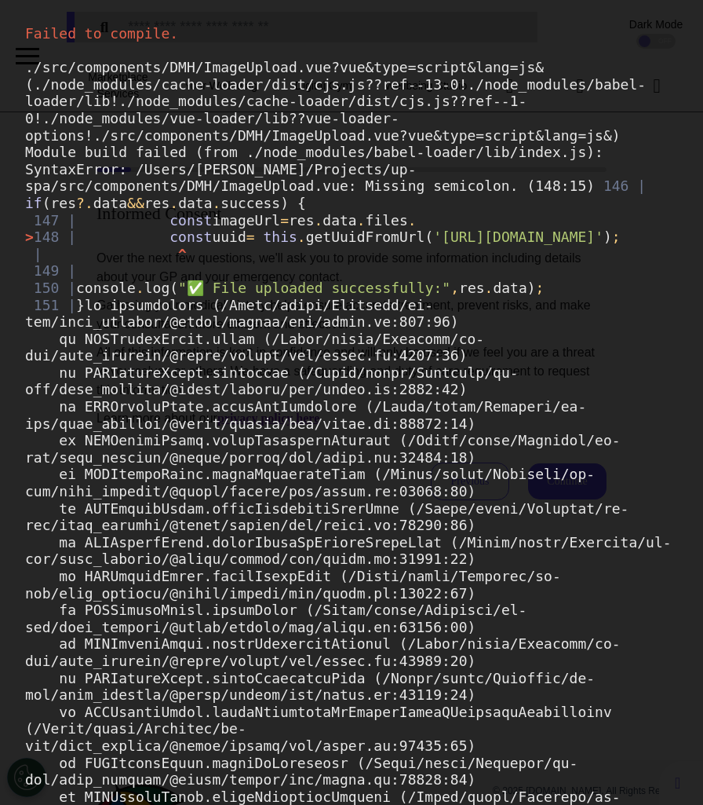
scroll to position [0, 0]
